Goal: Task Accomplishment & Management: Use online tool/utility

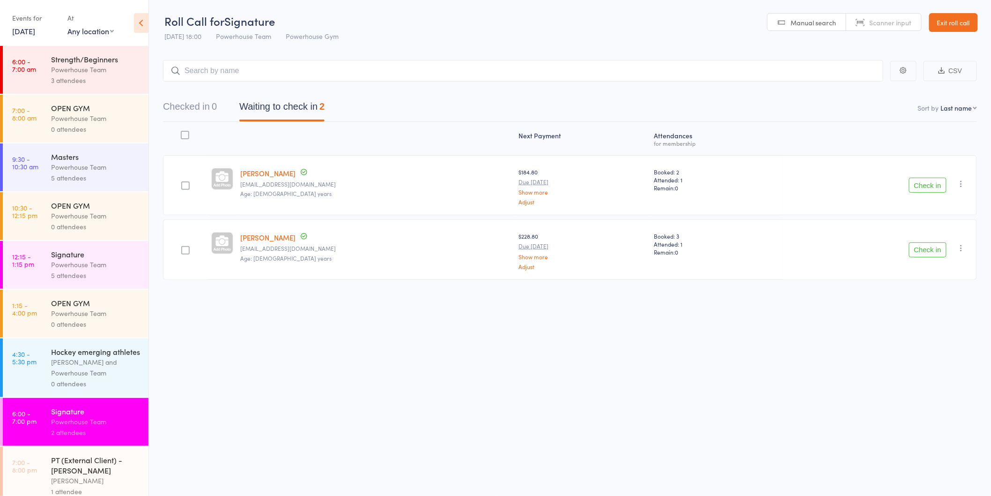
click at [920, 185] on button "Check in" at bounding box center [927, 185] width 37 height 15
click at [920, 186] on button "Check in" at bounding box center [927, 185] width 37 height 15
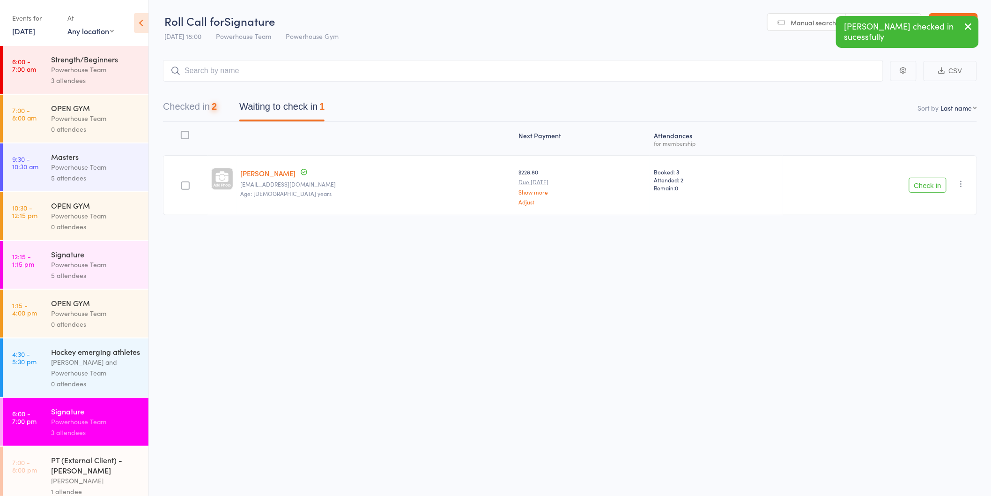
click at [920, 186] on button "Check in" at bounding box center [927, 185] width 37 height 15
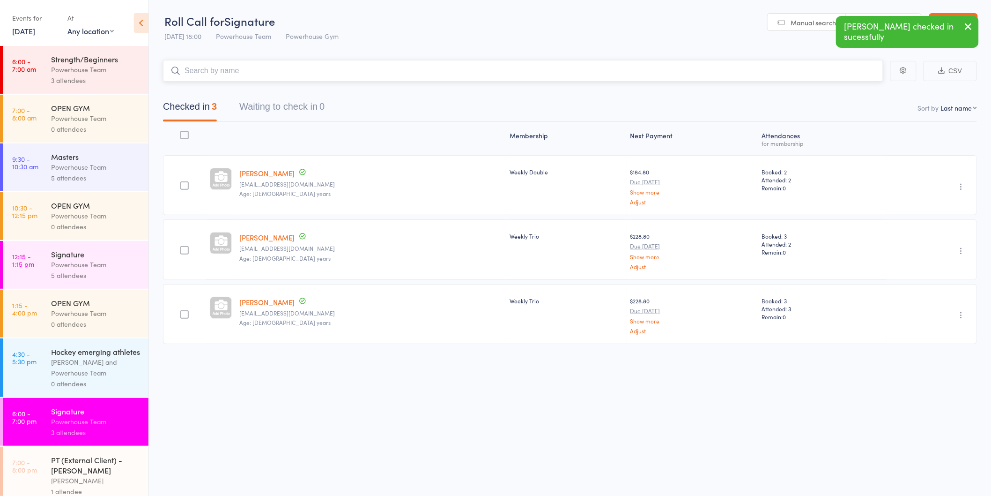
click at [439, 73] on input "search" at bounding box center [523, 71] width 721 height 22
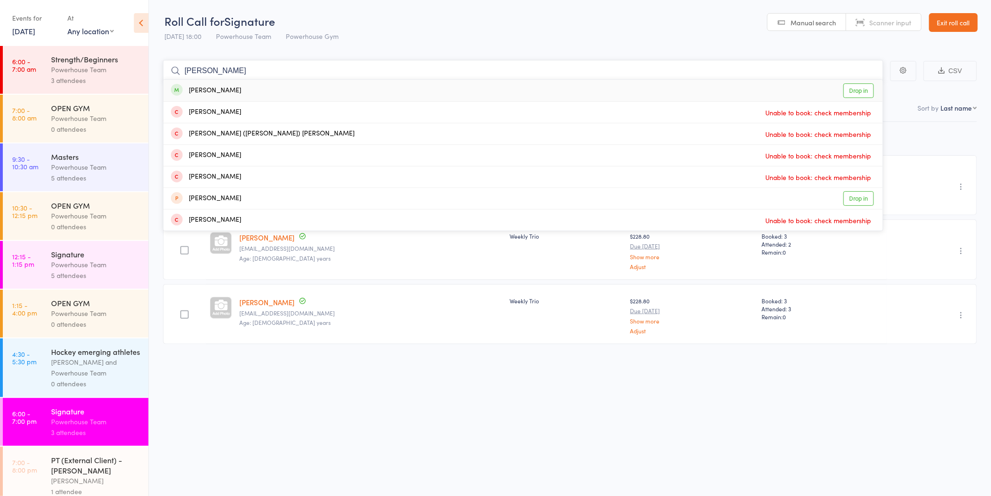
type input "katrina"
click at [855, 90] on link "Drop in" at bounding box center [859, 90] width 30 height 15
